Goal: Transaction & Acquisition: Purchase product/service

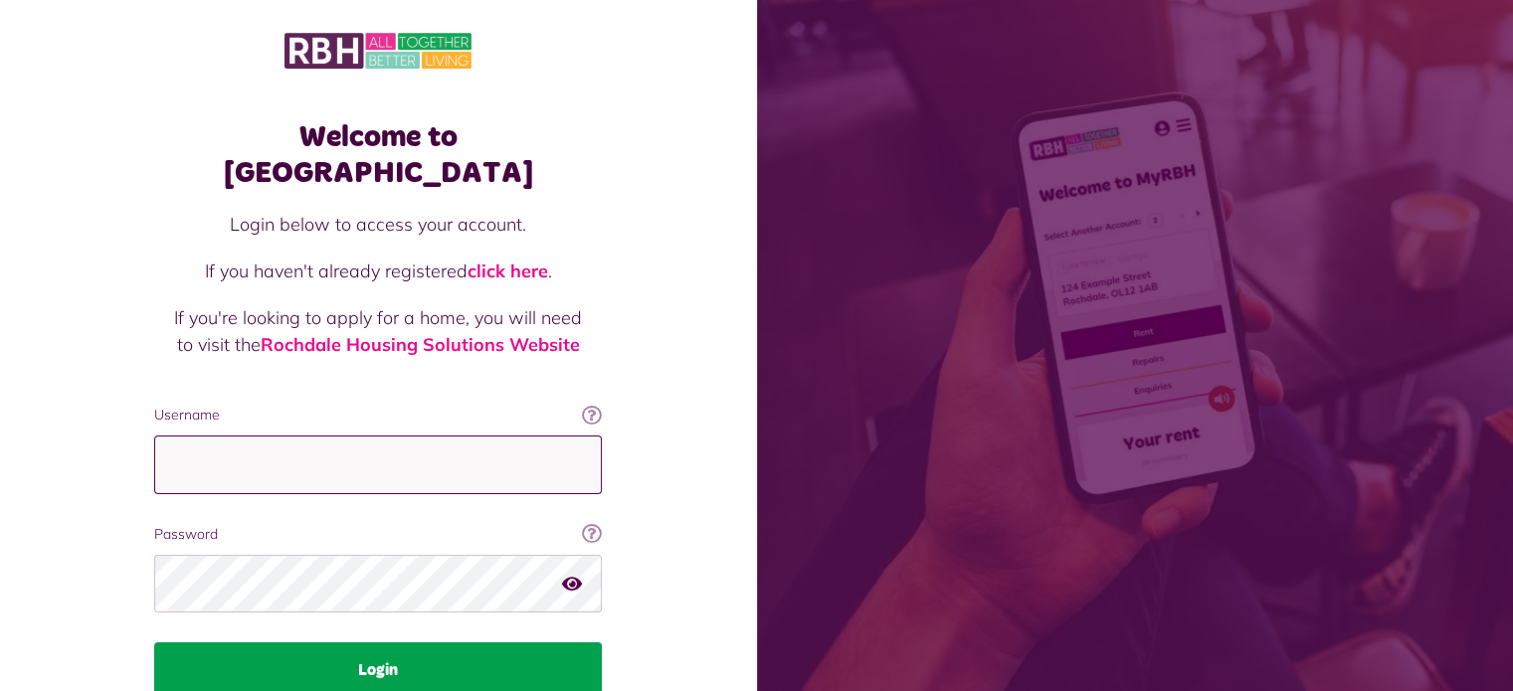
type input "**********"
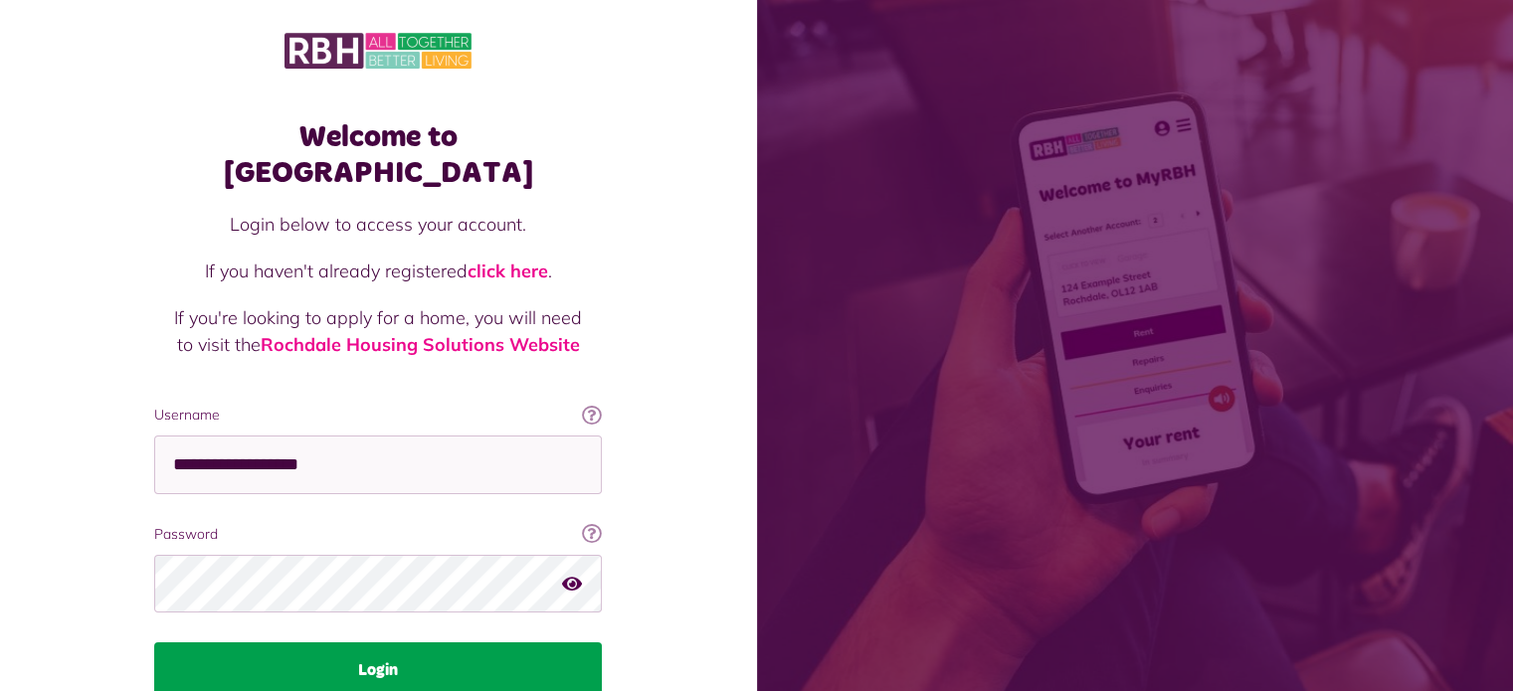
click at [414, 653] on button "Login" at bounding box center [378, 671] width 448 height 56
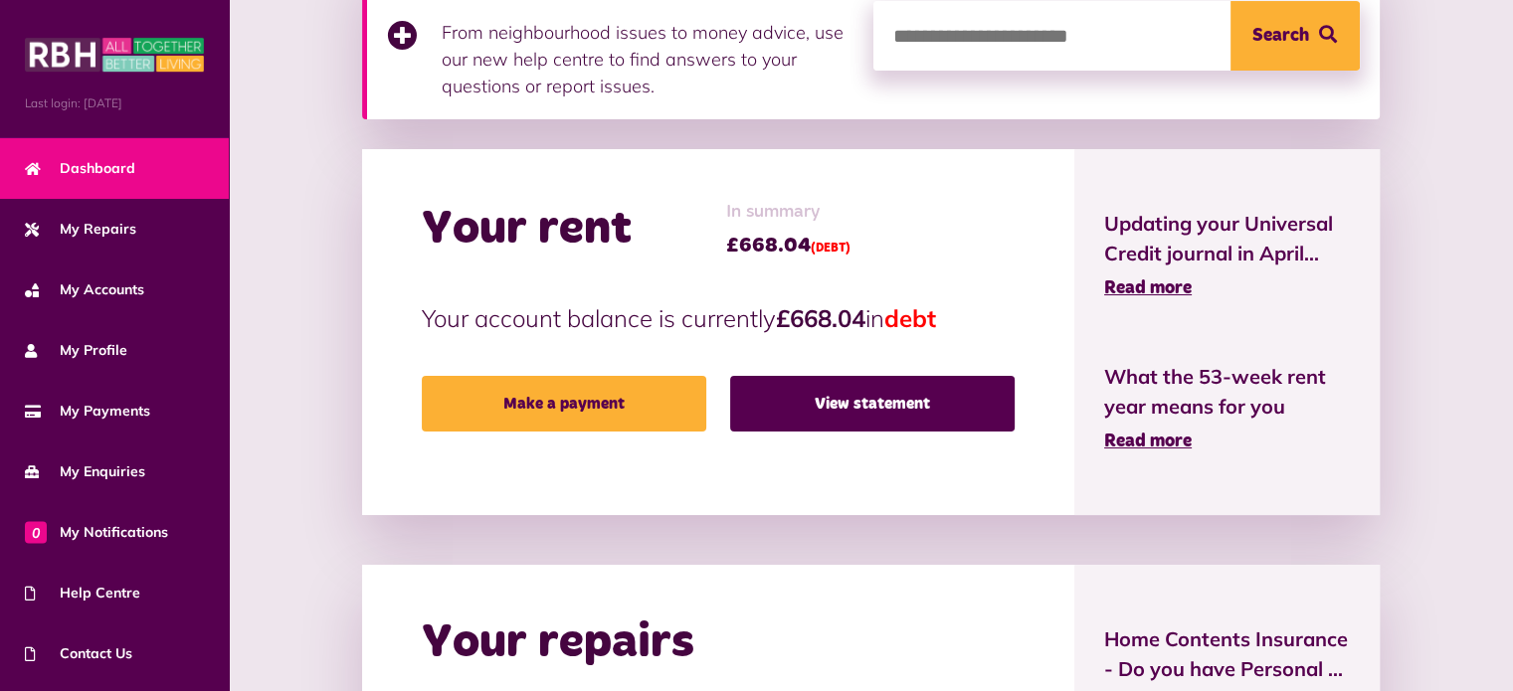
scroll to position [358, 0]
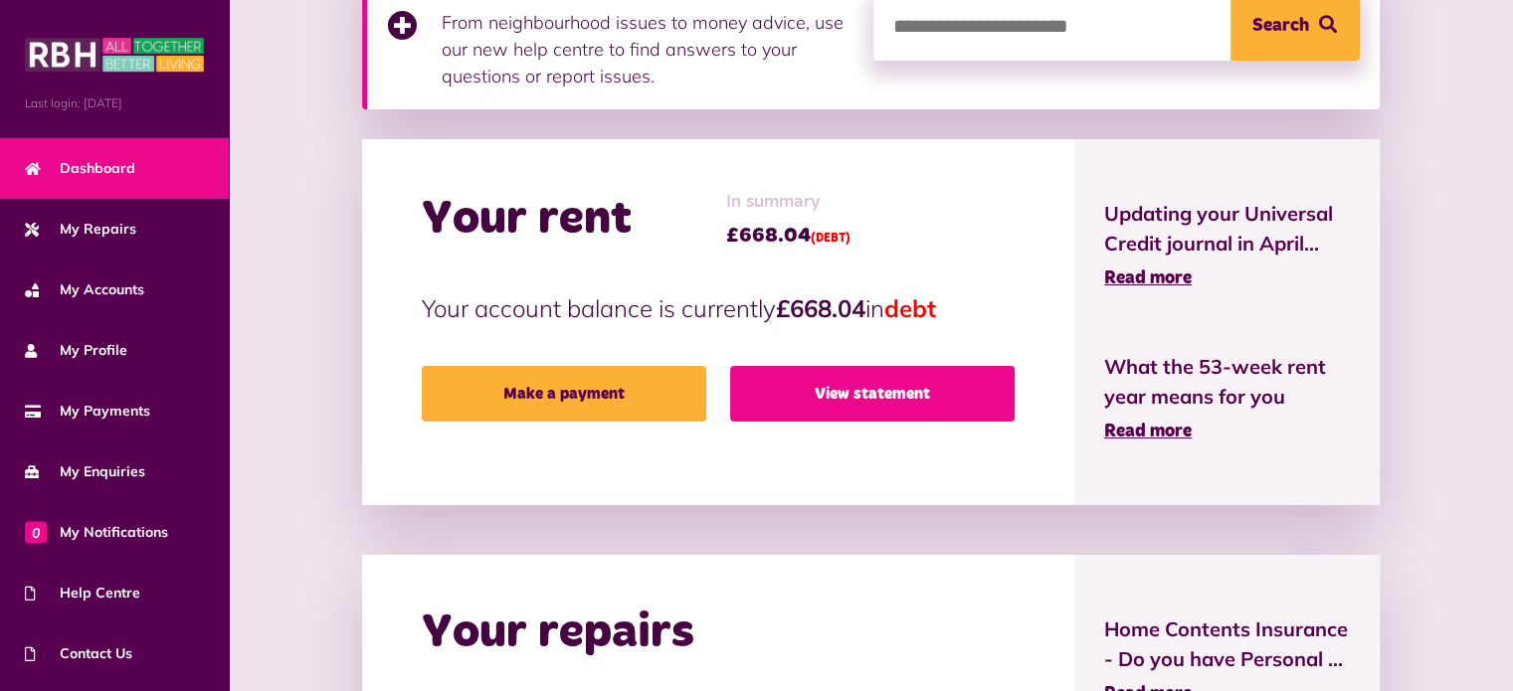
click at [902, 386] on link "View statement" at bounding box center [872, 394] width 285 height 56
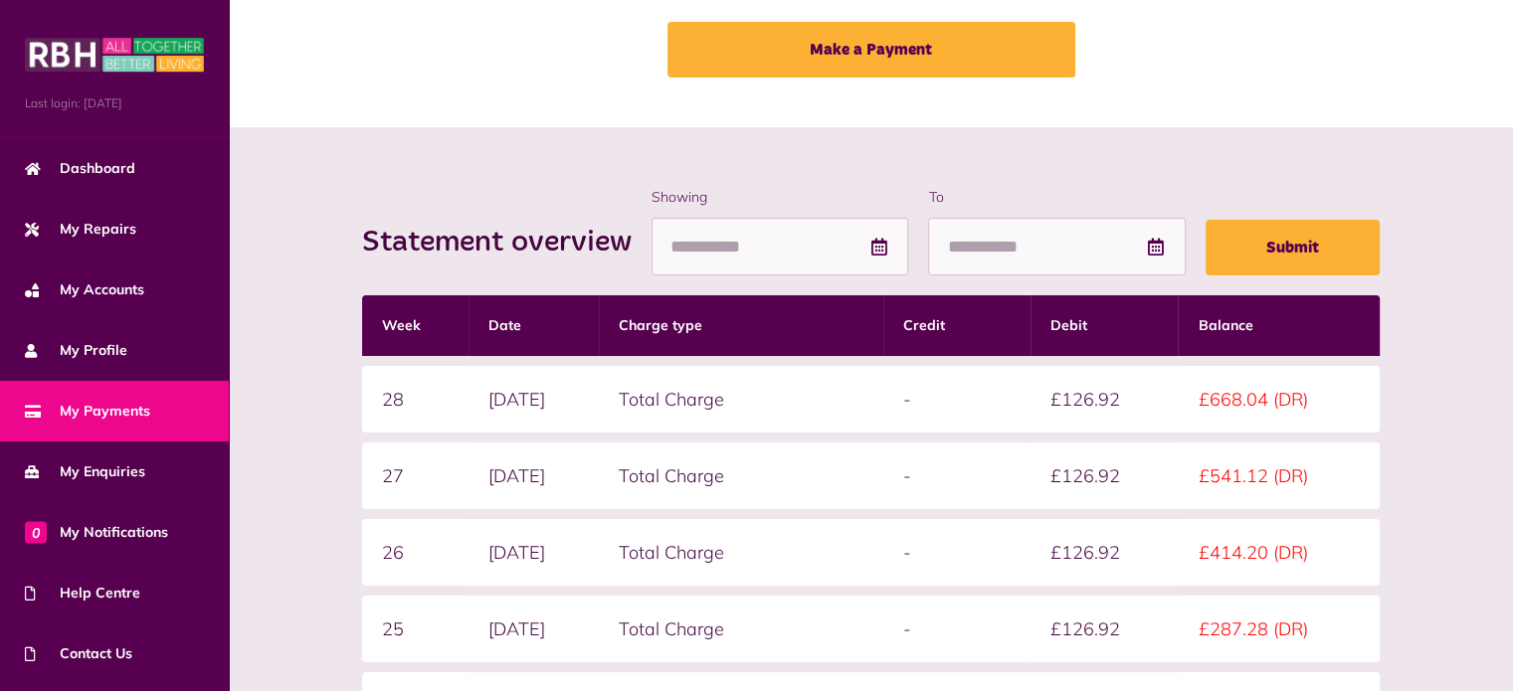
scroll to position [103, 0]
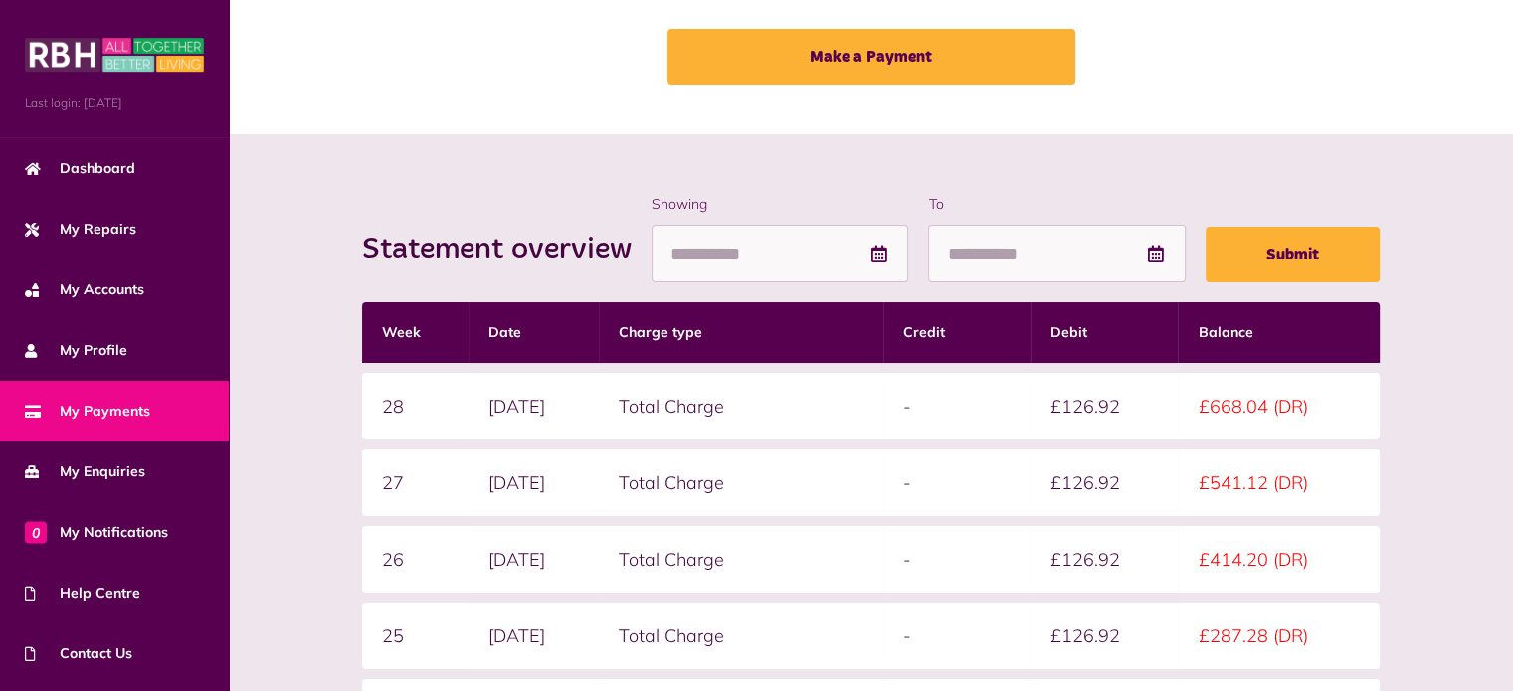
click at [880, 257] on icon at bounding box center [879, 254] width 20 height 18
click at [764, 253] on input "Showing" at bounding box center [780, 254] width 257 height 59
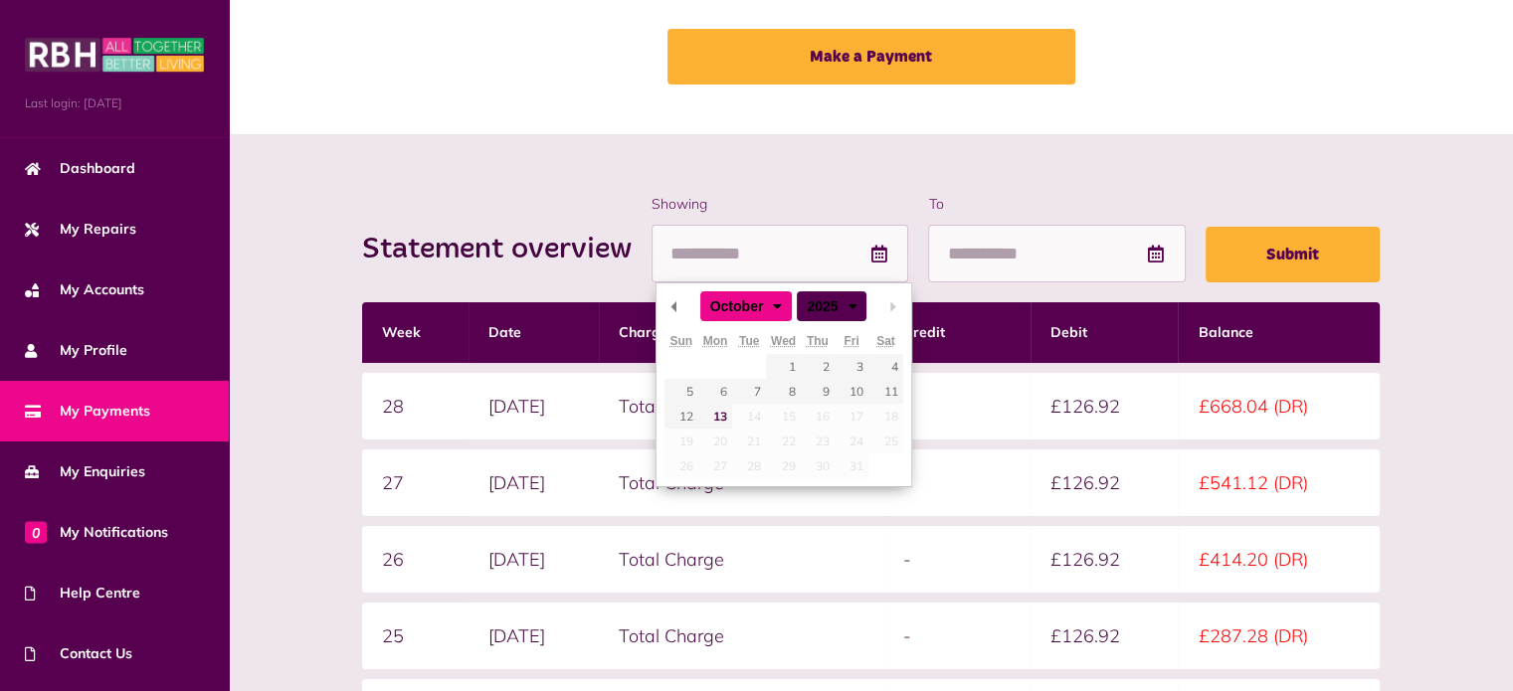
click at [769, 302] on select "******* ******** ***** ***** *** **** **** ****** ********* ******* ******** **…" at bounding box center [734, 305] width 69 height 18
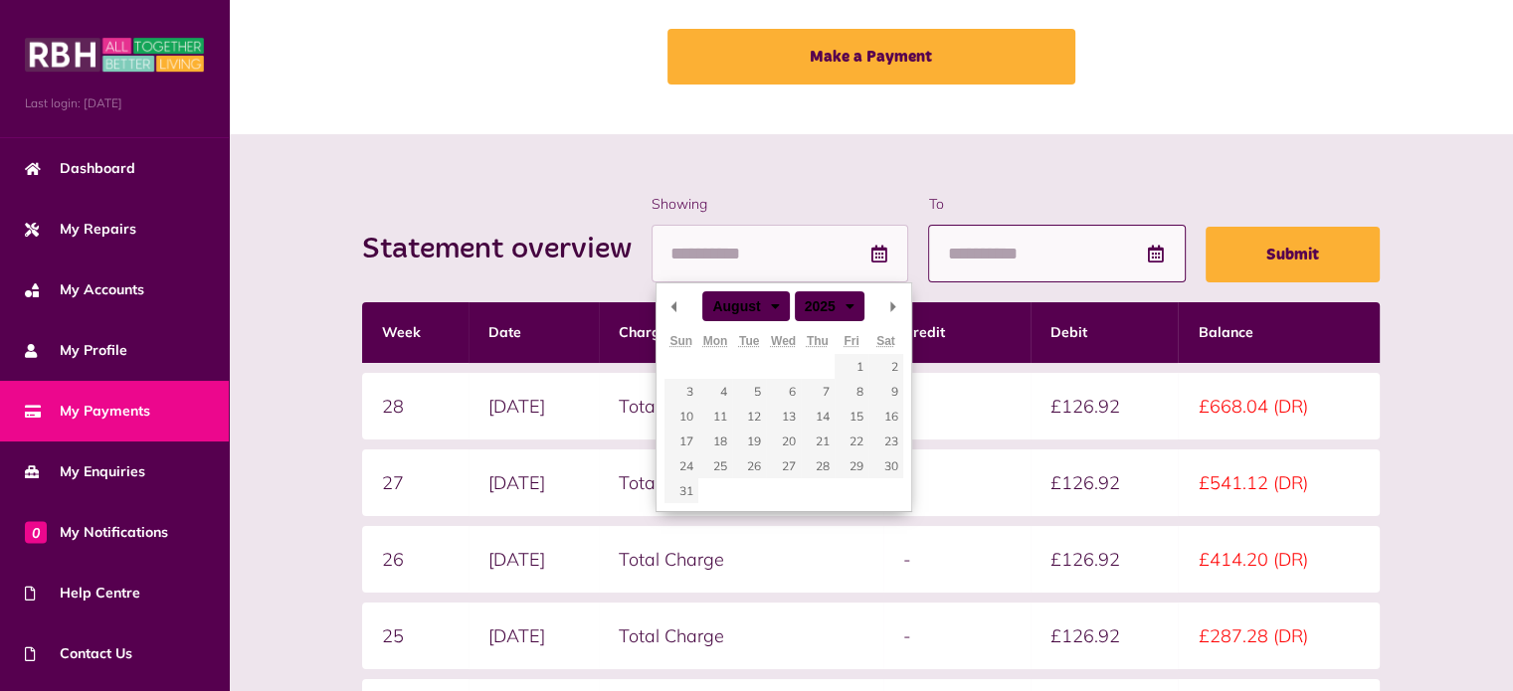
click at [1047, 250] on input "To" at bounding box center [1056, 254] width 257 height 59
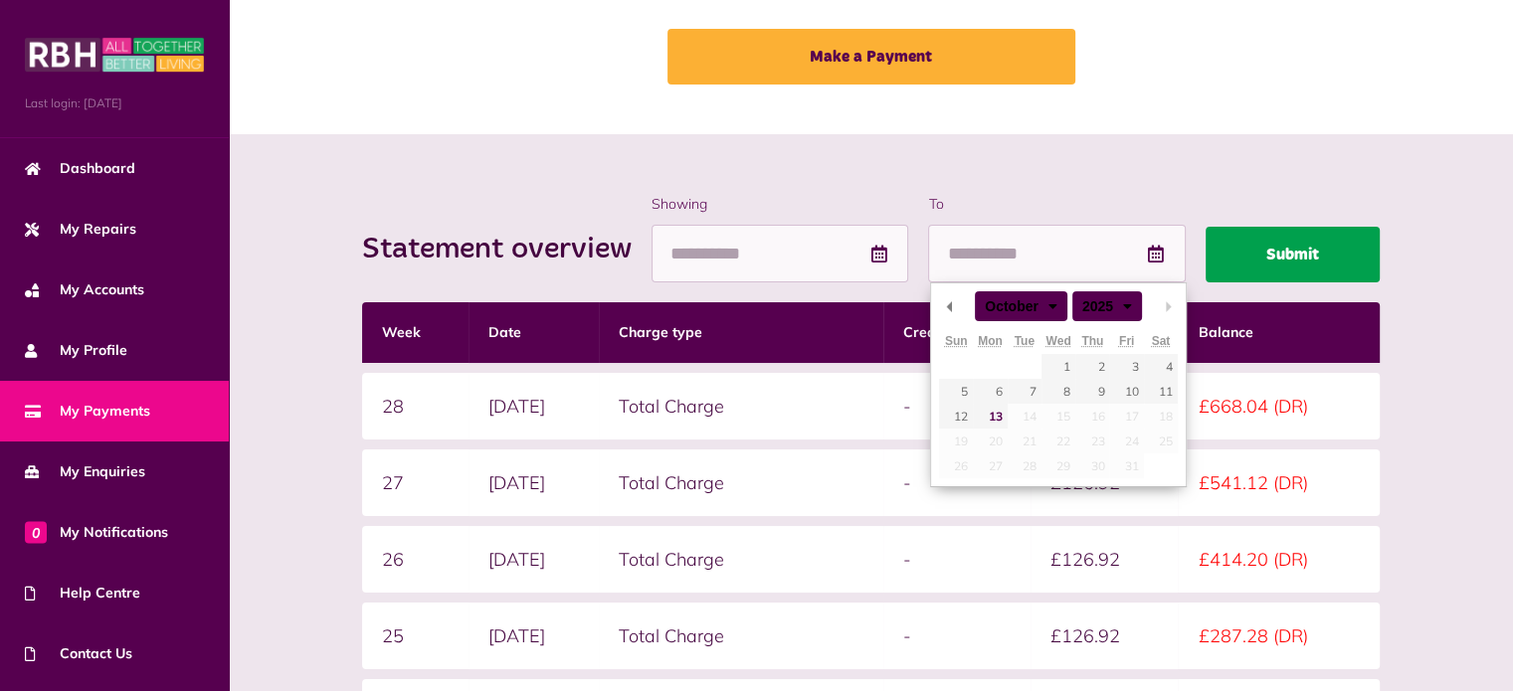
click at [1275, 245] on button "Submit" at bounding box center [1293, 255] width 174 height 56
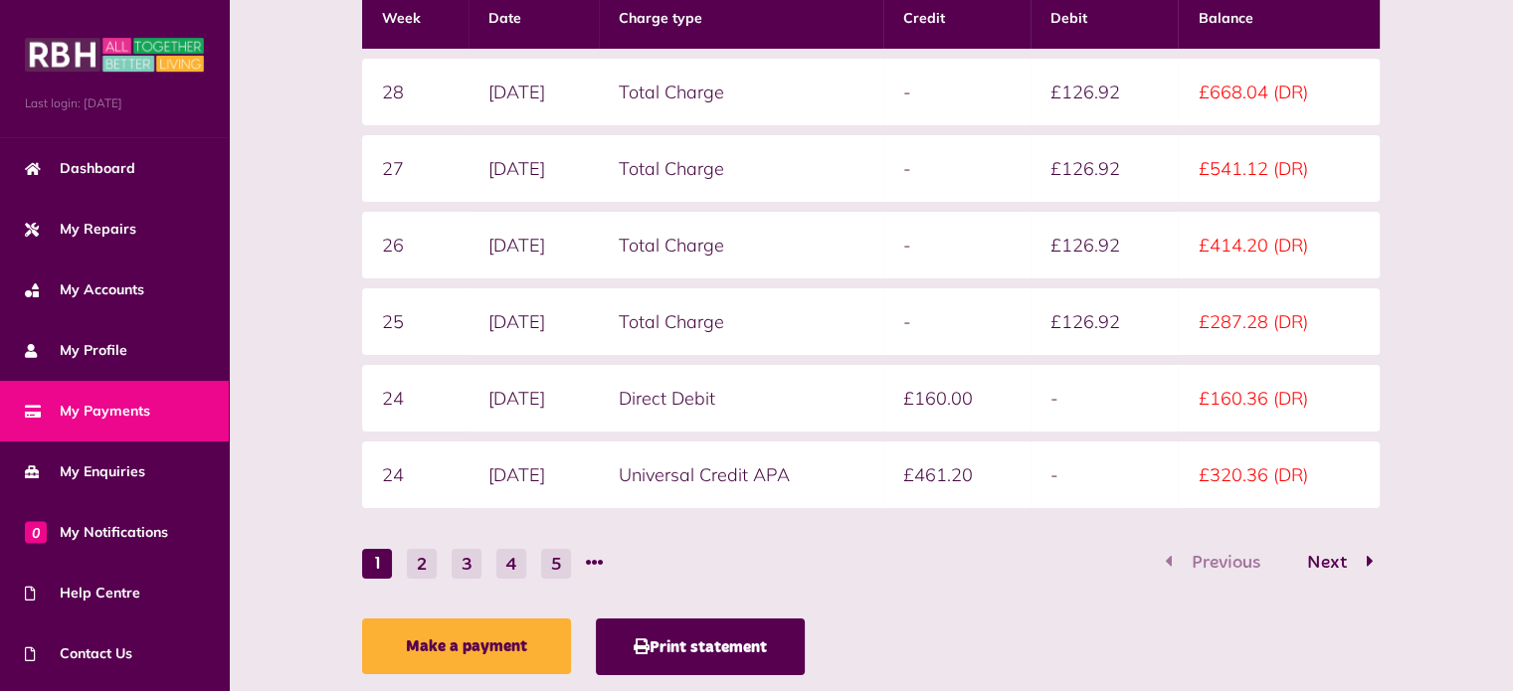
scroll to position [417, 0]
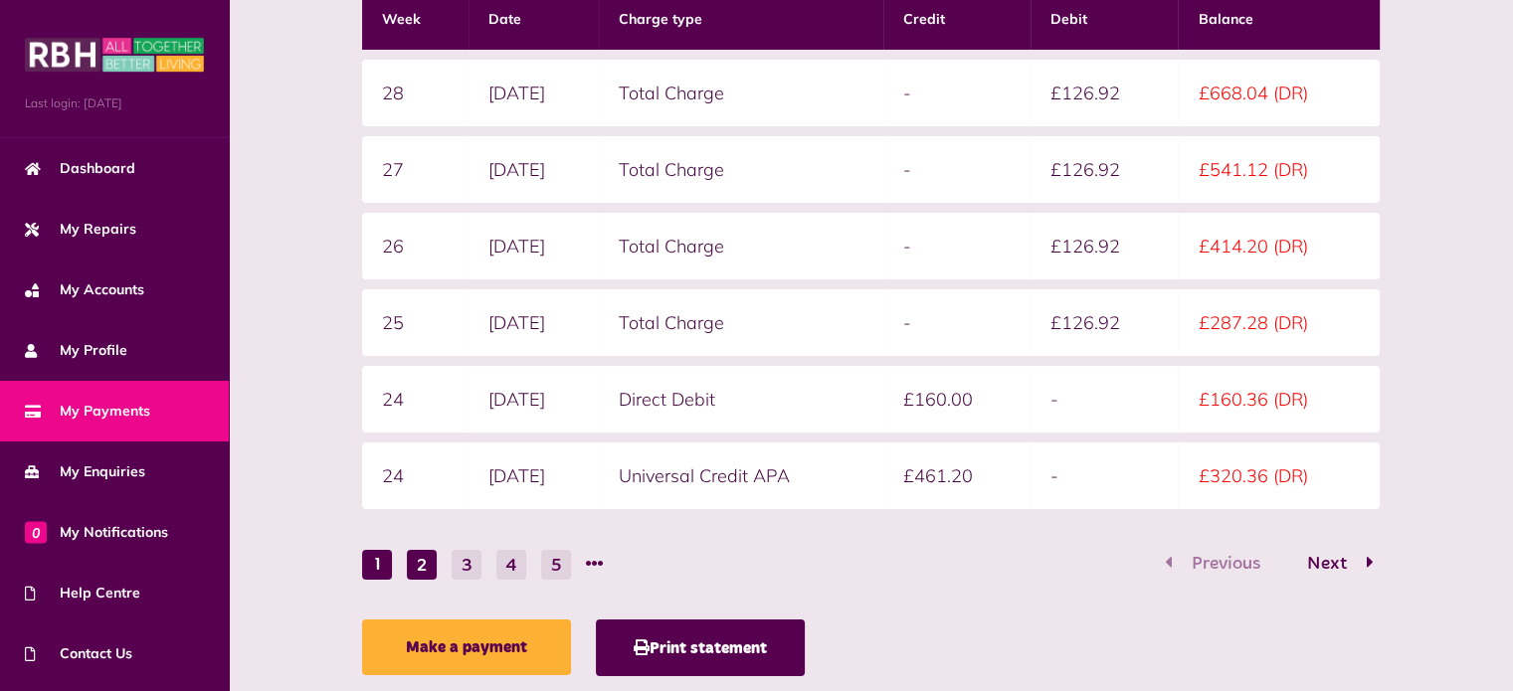
click at [425, 564] on button "2" at bounding box center [422, 565] width 30 height 30
click at [481, 554] on button "3" at bounding box center [467, 565] width 30 height 30
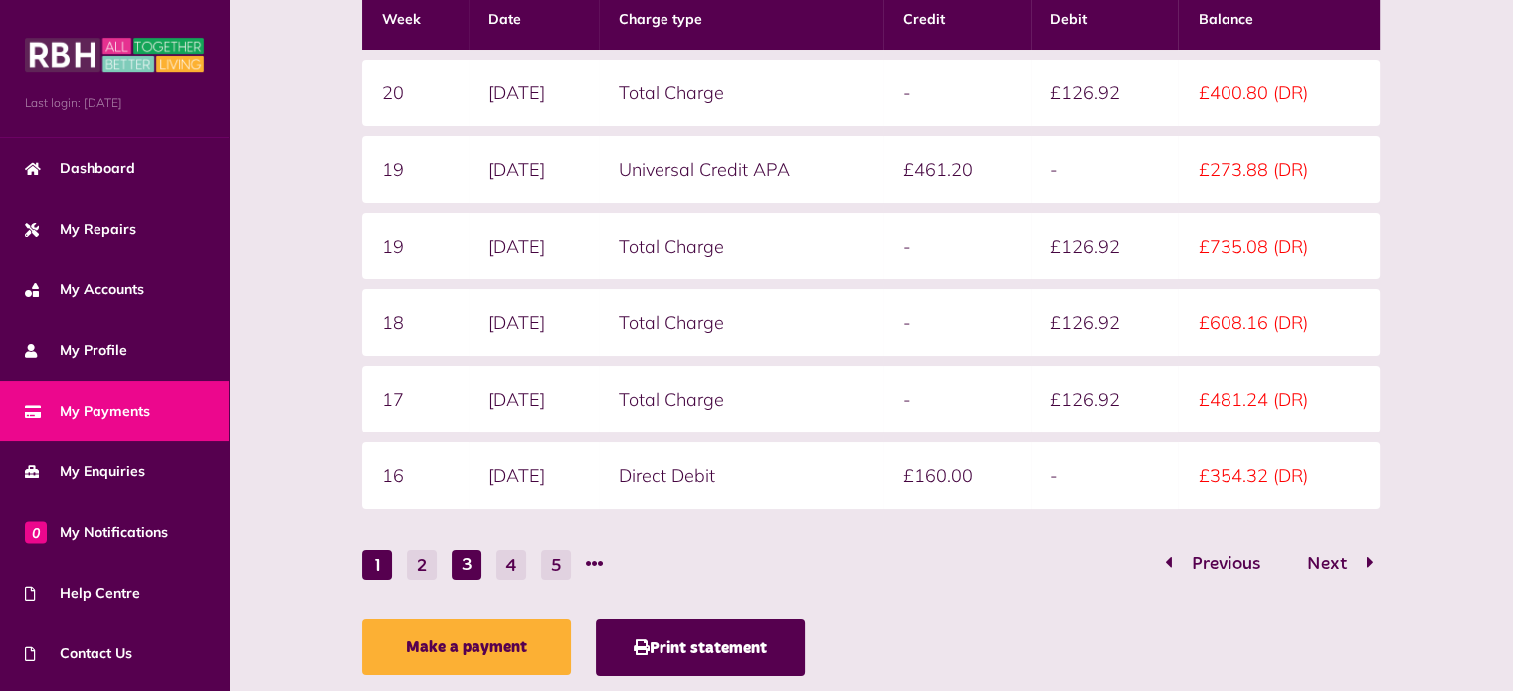
click at [375, 557] on button "1" at bounding box center [377, 565] width 30 height 30
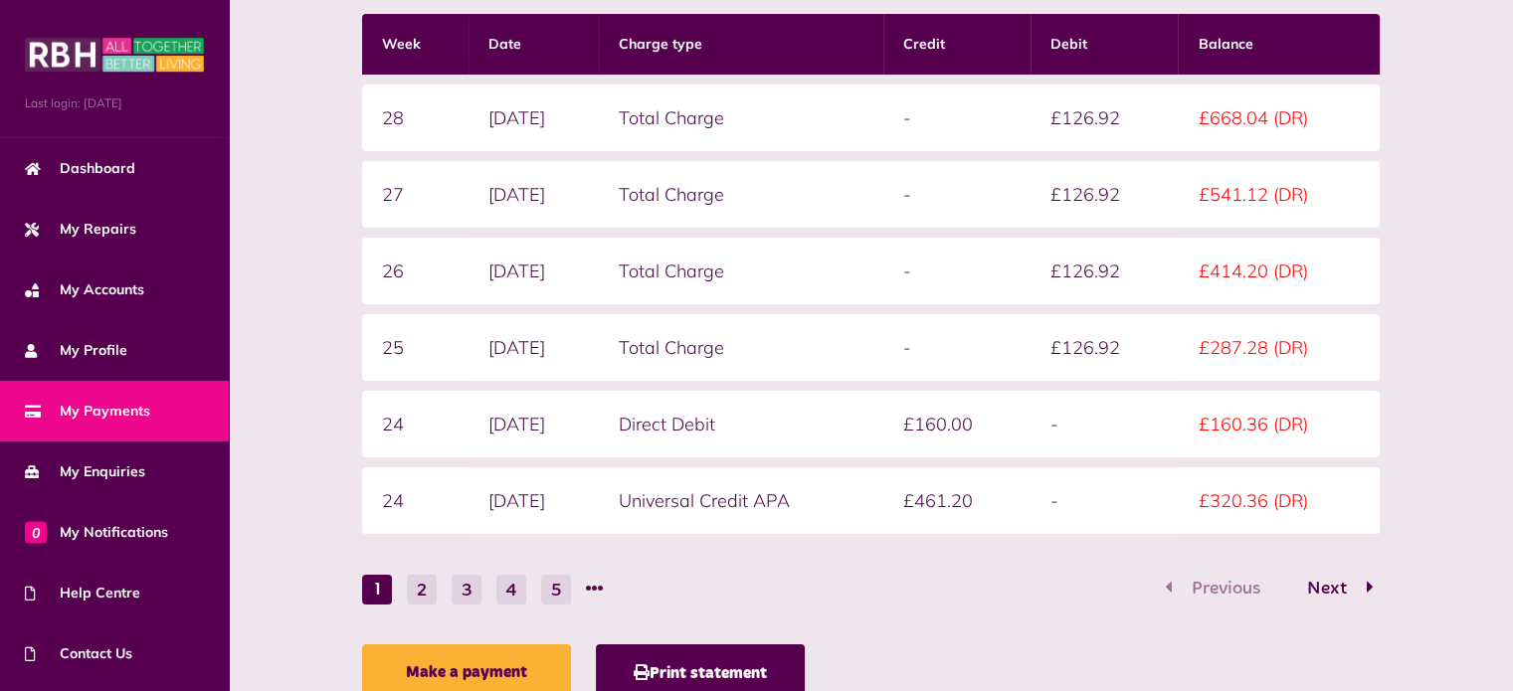
scroll to position [467, 0]
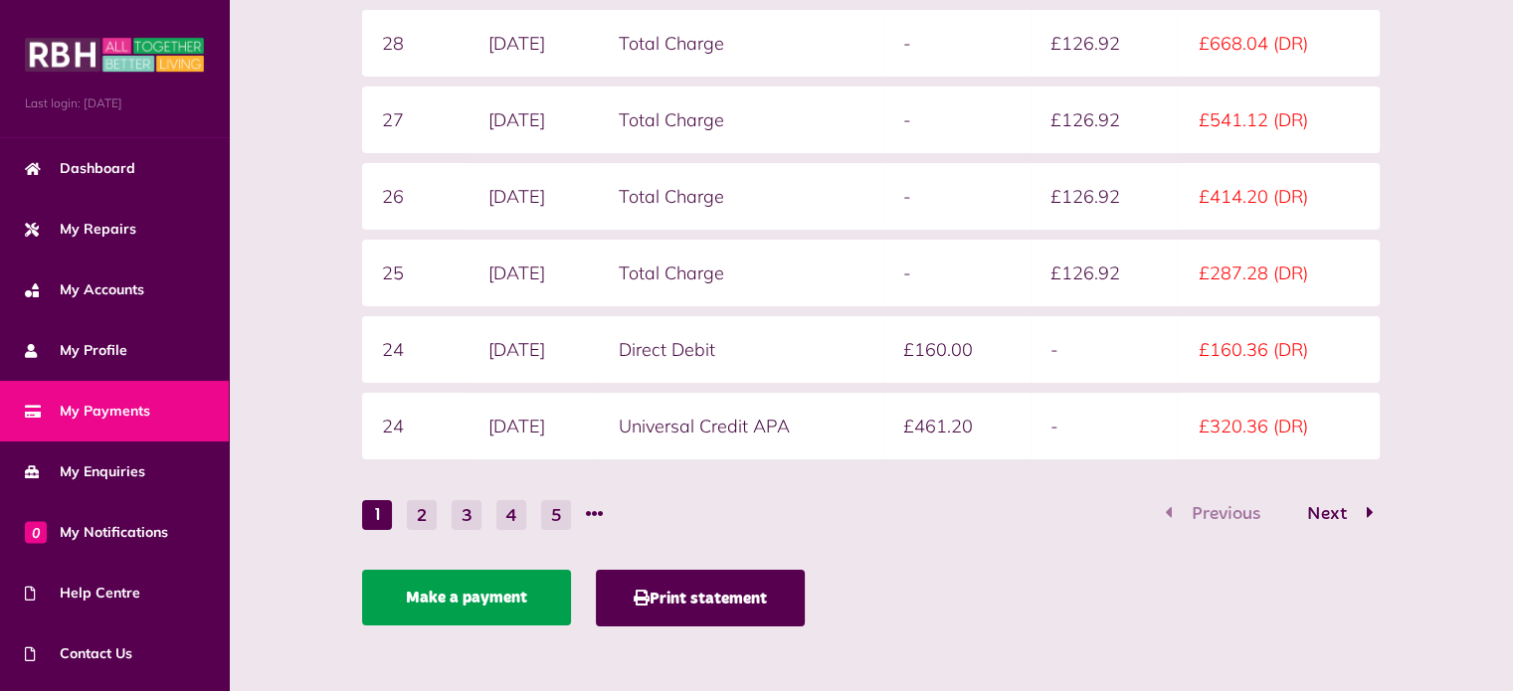
click at [492, 601] on link "Make a payment" at bounding box center [466, 598] width 209 height 56
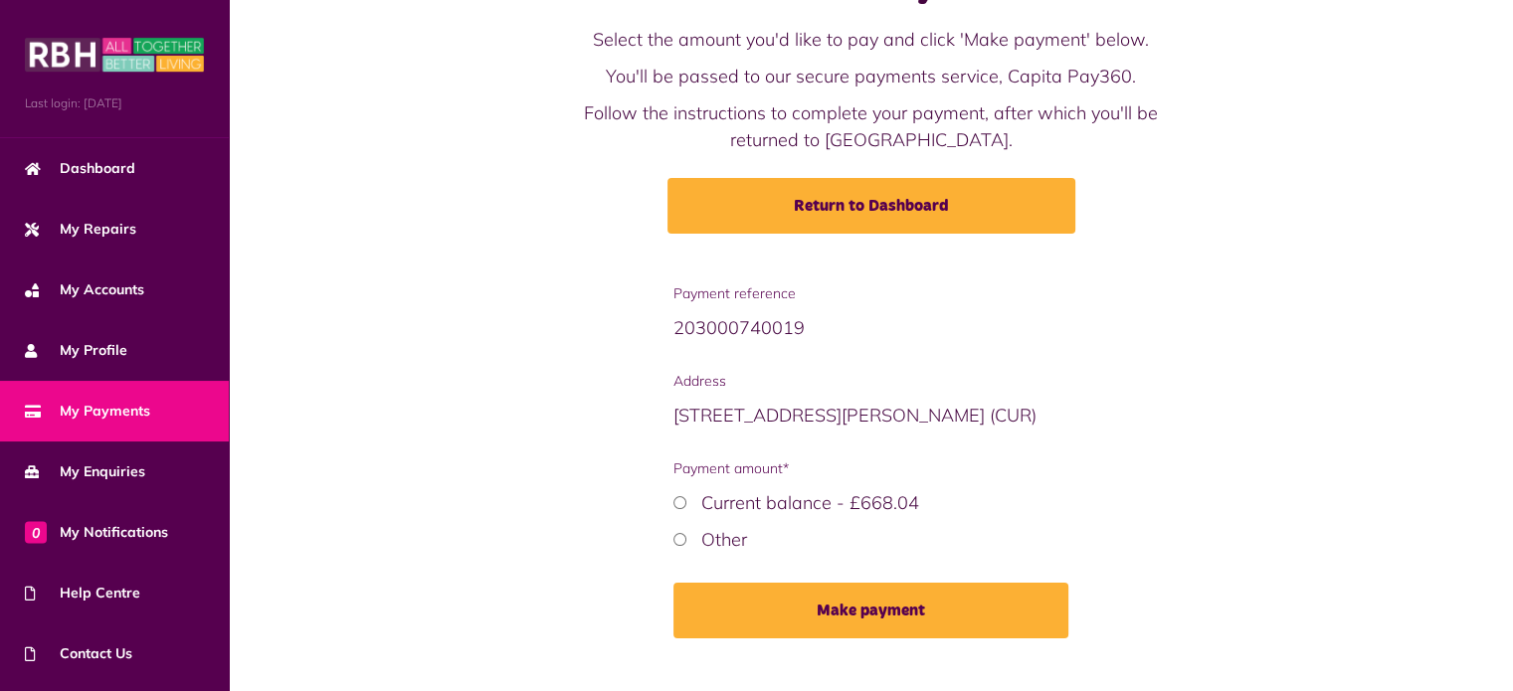
scroll to position [132, 0]
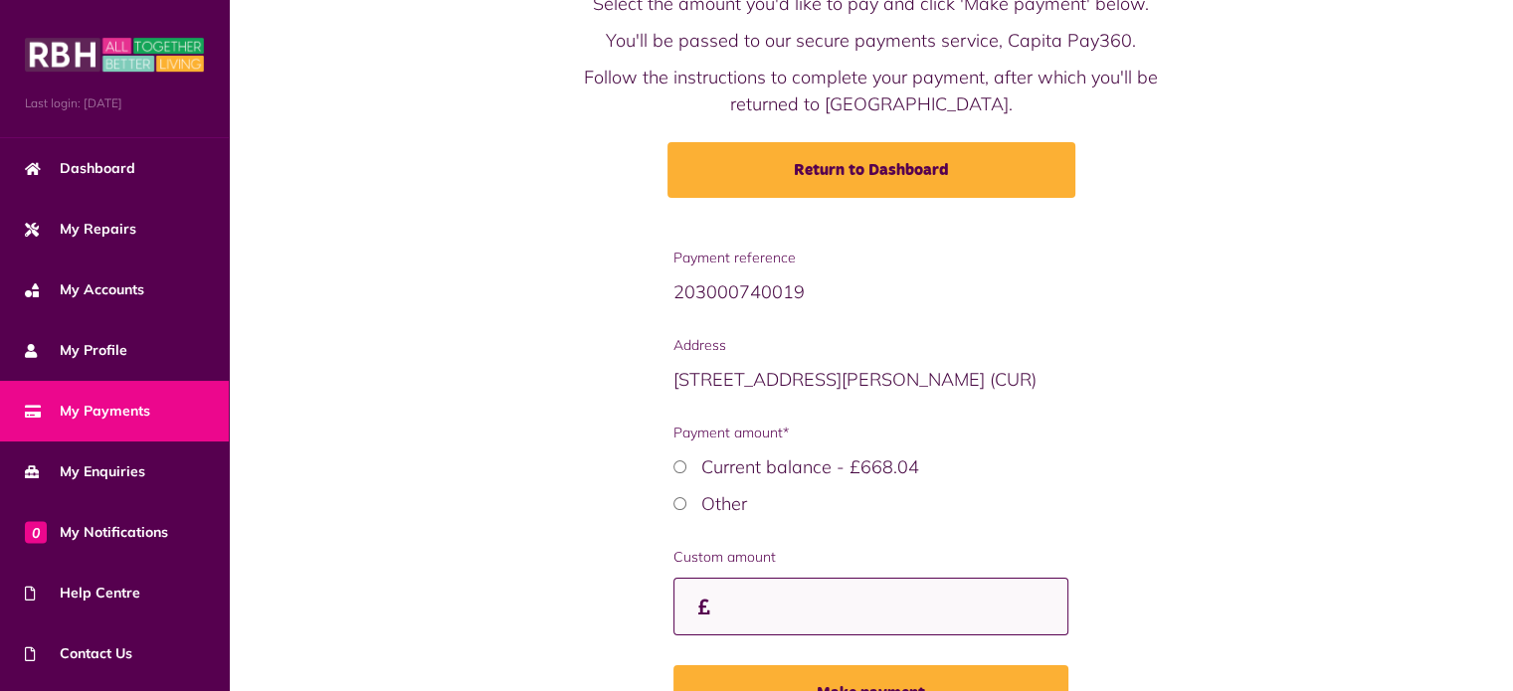
click at [724, 597] on input "Custom amount" at bounding box center [871, 607] width 395 height 59
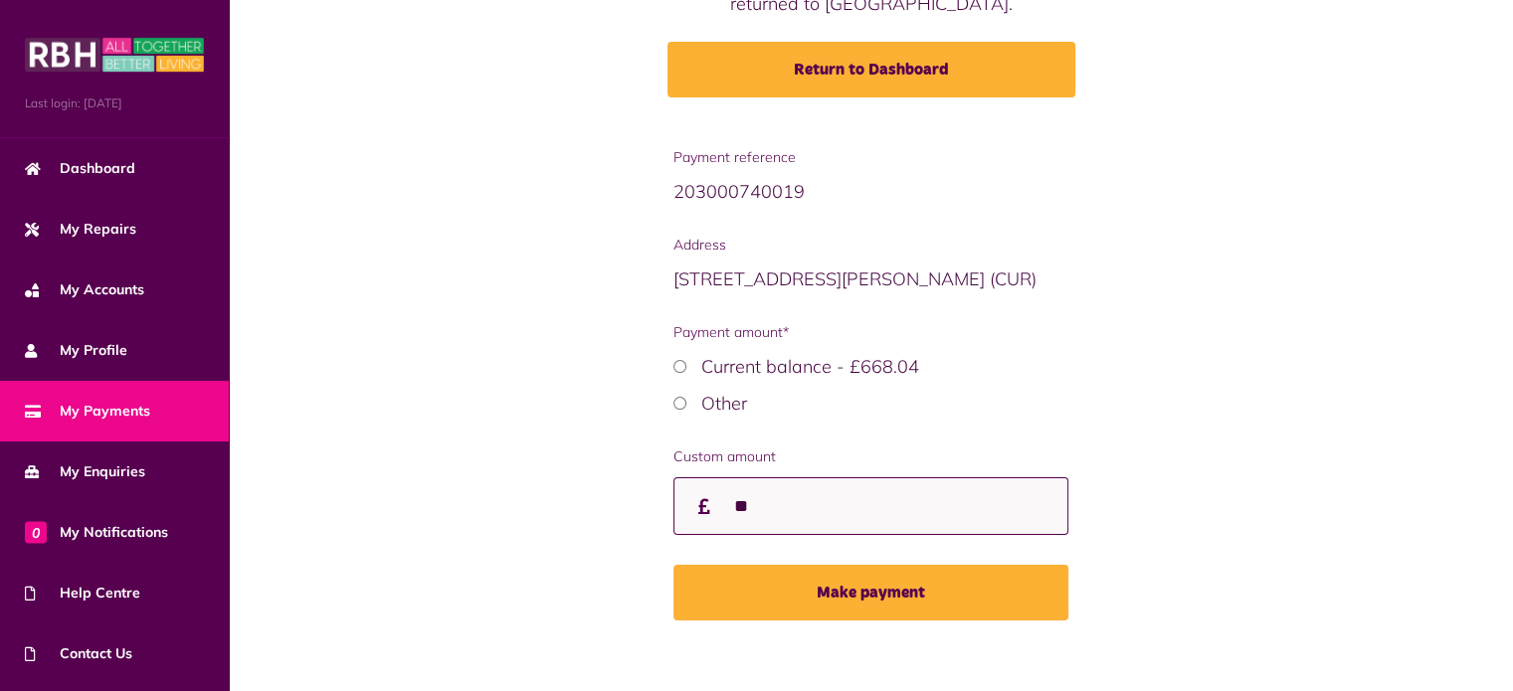
scroll to position [236, 0]
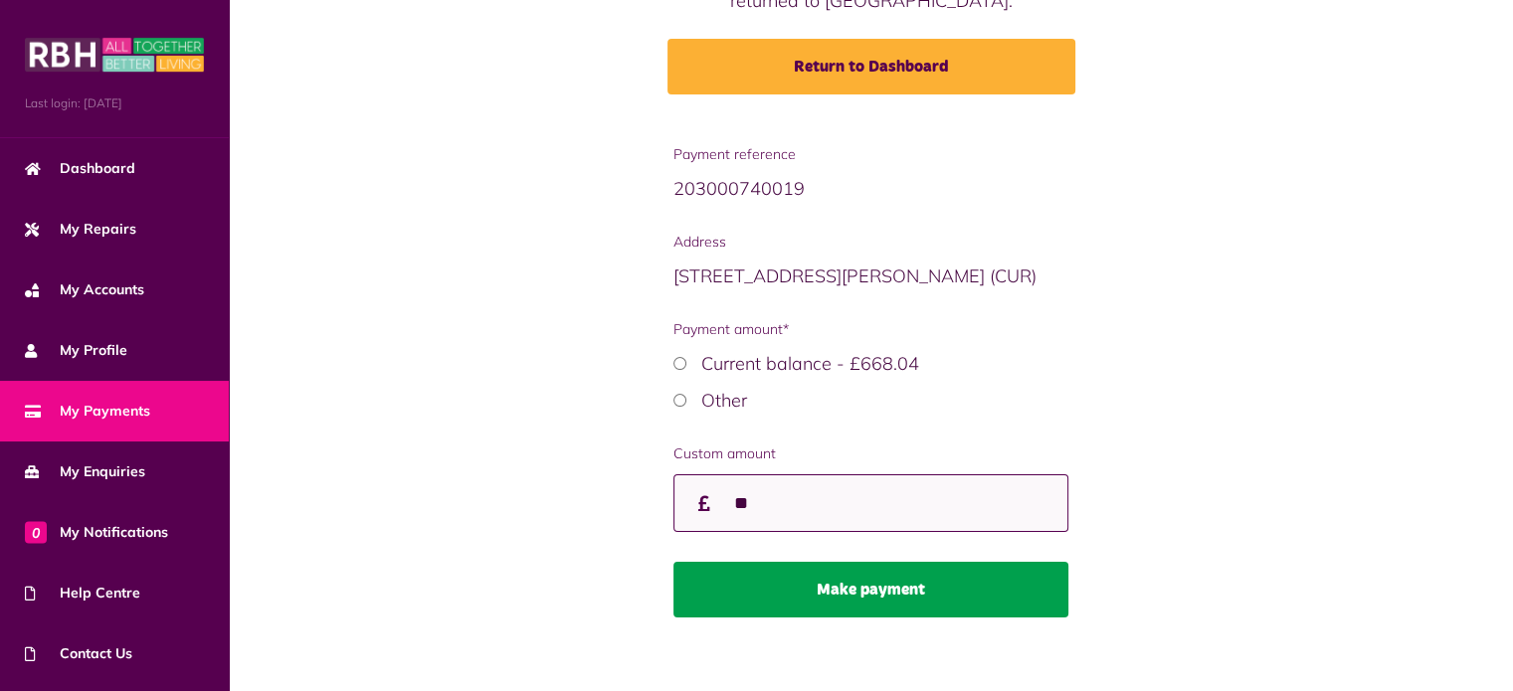
type input "**"
click at [879, 596] on button "Make payment" at bounding box center [871, 590] width 395 height 56
